Goal: Transaction & Acquisition: Book appointment/travel/reservation

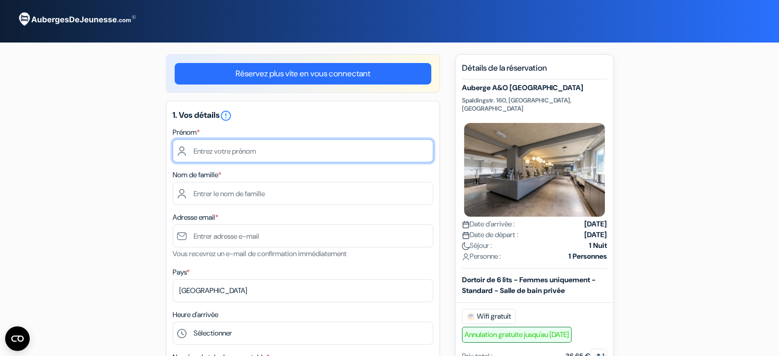
click at [300, 154] on input "text" at bounding box center [303, 150] width 261 height 23
type input "[PERSON_NAME]"
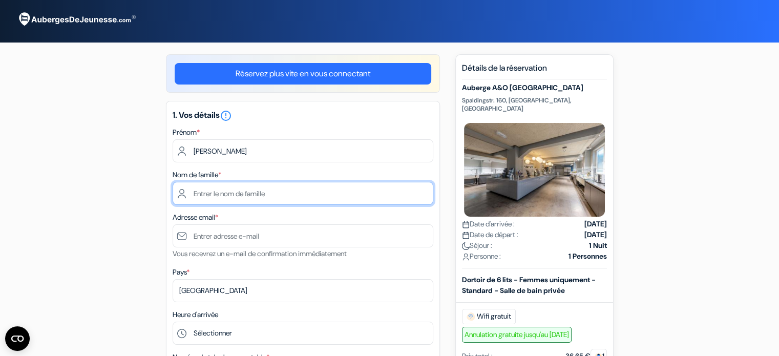
click at [326, 193] on input "text" at bounding box center [303, 193] width 261 height 23
type input "Mouradian"
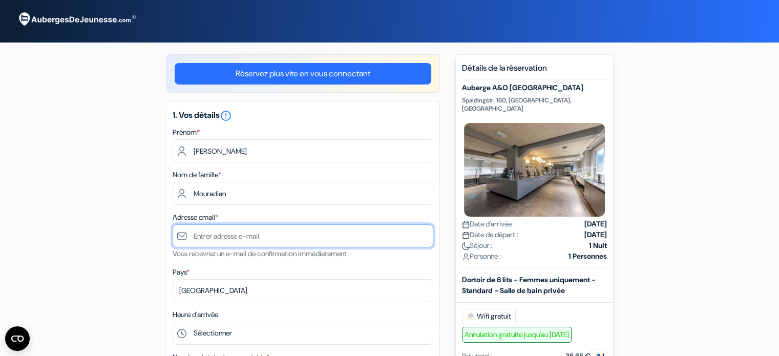
click at [300, 240] on input "text" at bounding box center [303, 235] width 261 height 23
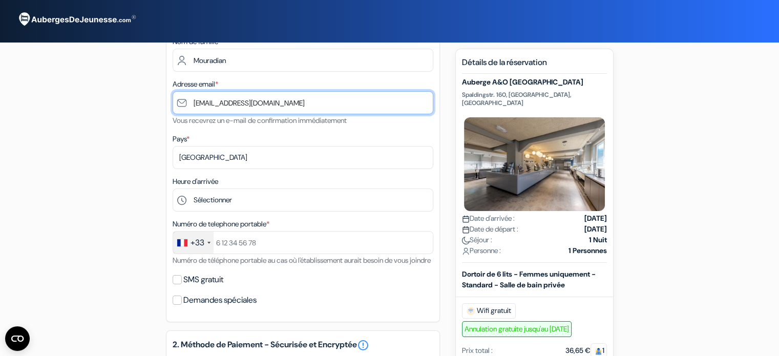
scroll to position [134, 0]
type input "[EMAIL_ADDRESS][DOMAIN_NAME]"
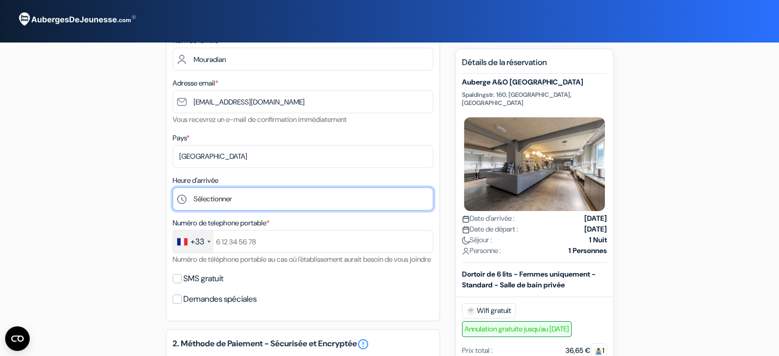
click at [239, 197] on select "Sélectionner 1:00 2:00 3:00 4:00 5:00 6:00 7:00 8:00 9:00 10:00 11:00 12:00 13:…" at bounding box center [303, 198] width 261 height 23
select select "19"
click at [173, 188] on select "Sélectionner 1:00 2:00 3:00 4:00 5:00 6:00 7:00 8:00 9:00 10:00 11:00 12:00 13:…" at bounding box center [303, 198] width 261 height 23
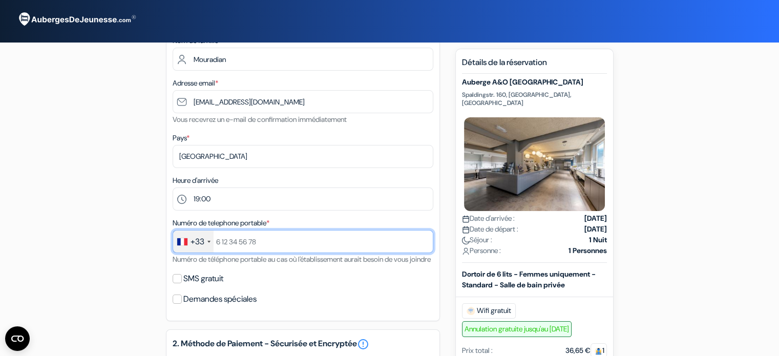
click at [266, 251] on input "text" at bounding box center [303, 241] width 261 height 23
type input "628461692"
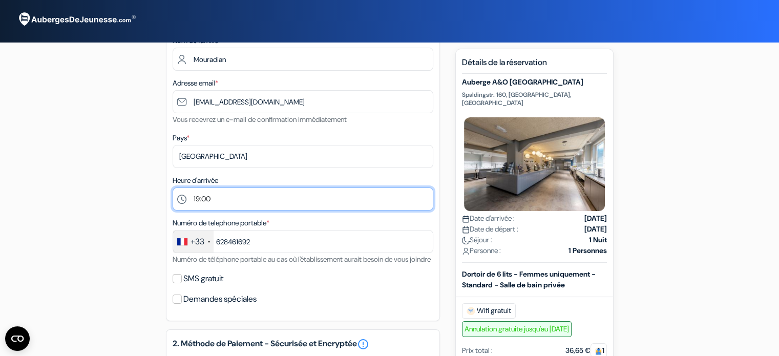
click at [355, 208] on select "Sélectionner 1:00 2:00 3:00 4:00 5:00 6:00 7:00 8:00 9:00 10:00 11:00 12:00 13:…" at bounding box center [303, 198] width 261 height 23
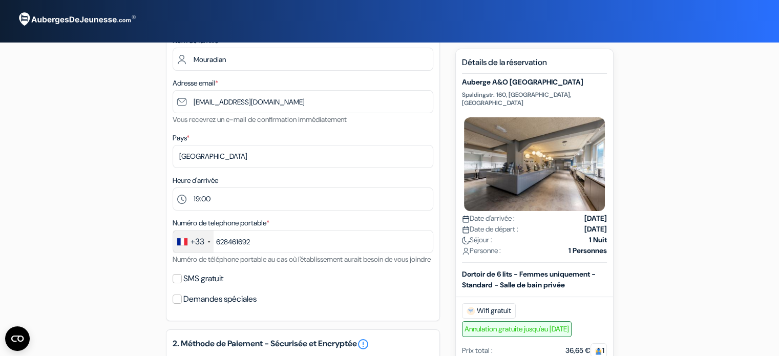
click at [333, 214] on div "1. Vos détails error_outline Prénom * [PERSON_NAME] Nom de famille * Mouradian …" at bounding box center [303, 144] width 274 height 354
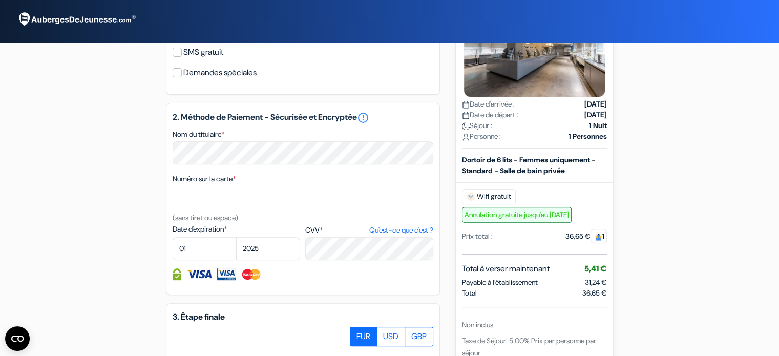
scroll to position [360, 0]
click at [205, 261] on select "01 02 03 04 05 06 07 08 09 10 11 12" at bounding box center [205, 249] width 64 height 23
select select "10"
click at [173, 251] on select "01 02 03 04 05 06 07 08 09 10 11 12" at bounding box center [205, 249] width 64 height 23
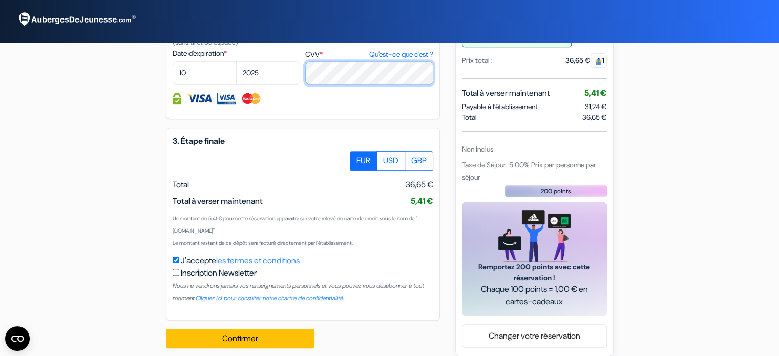
scroll to position [560, 0]
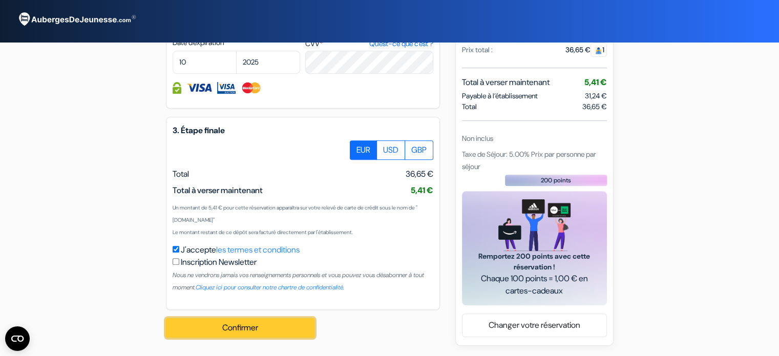
click at [244, 329] on button "Confirmer Loading..." at bounding box center [240, 327] width 148 height 19
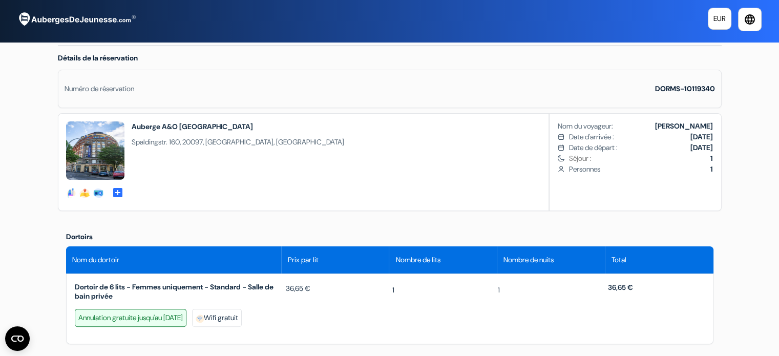
scroll to position [198, 0]
